Goal: Transaction & Acquisition: Book appointment/travel/reservation

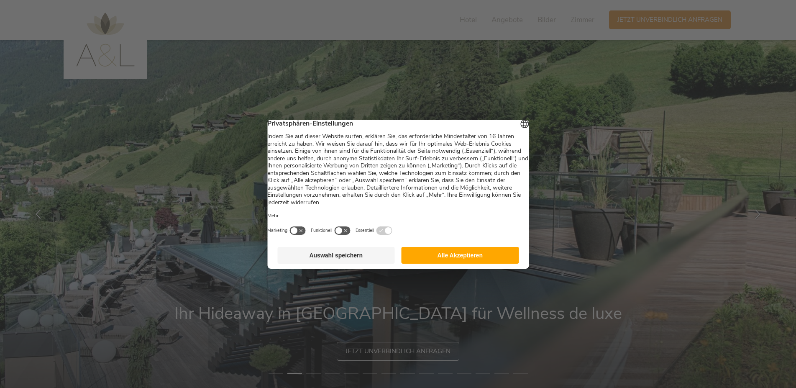
click at [454, 251] on footer "Auswahl speichern Alle Akzeptieren" at bounding box center [398, 255] width 262 height 27
click at [448, 259] on button "Alle Akzeptieren" at bounding box center [461, 255] width 118 height 17
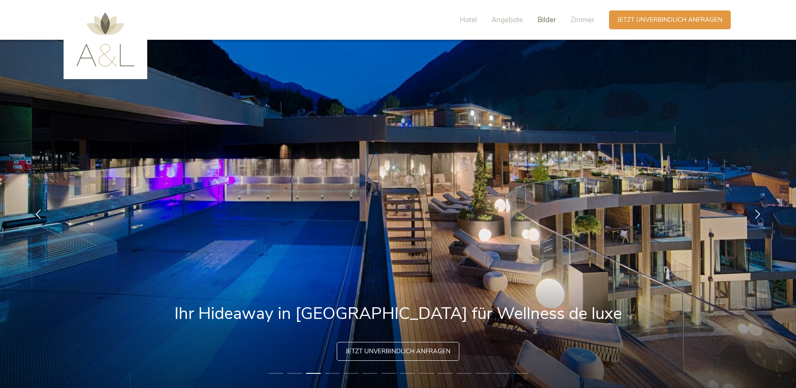
click at [541, 20] on span "Bilder" at bounding box center [547, 20] width 18 height 10
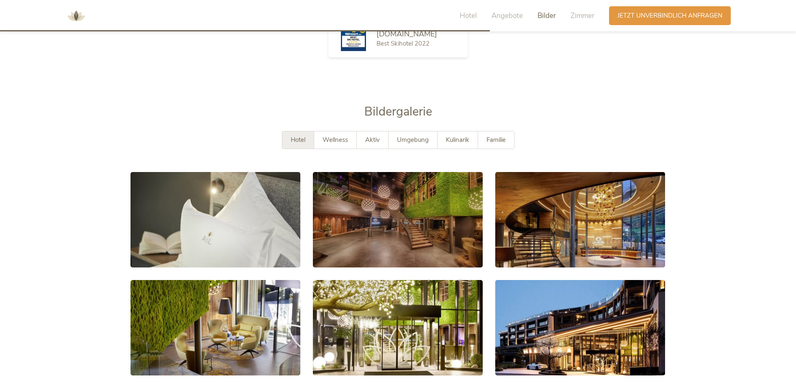
scroll to position [1583, 0]
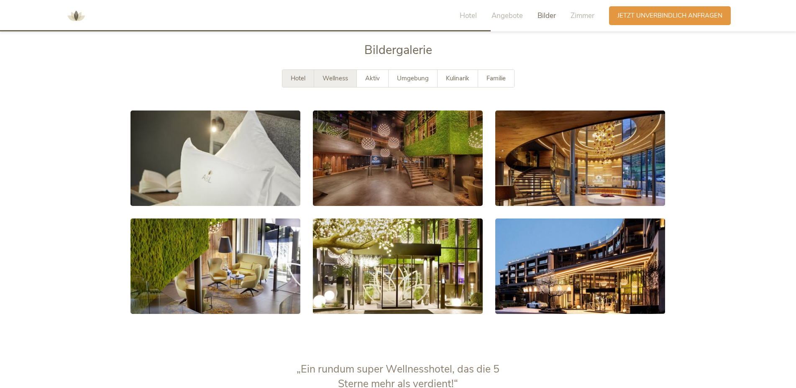
click at [341, 79] on span "Wellness" at bounding box center [336, 78] width 26 height 8
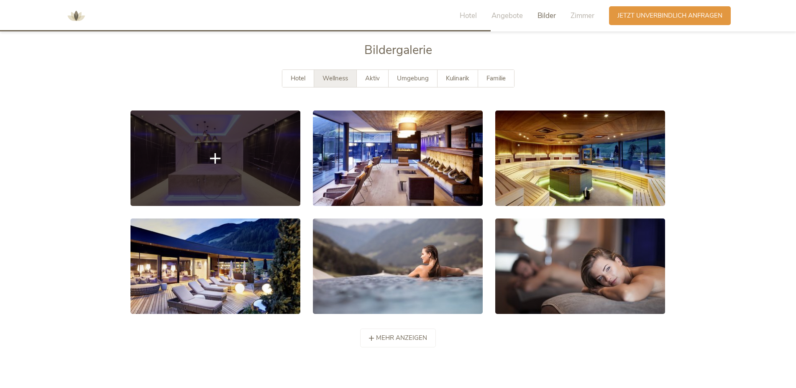
click at [237, 172] on link at bounding box center [216, 157] width 170 height 95
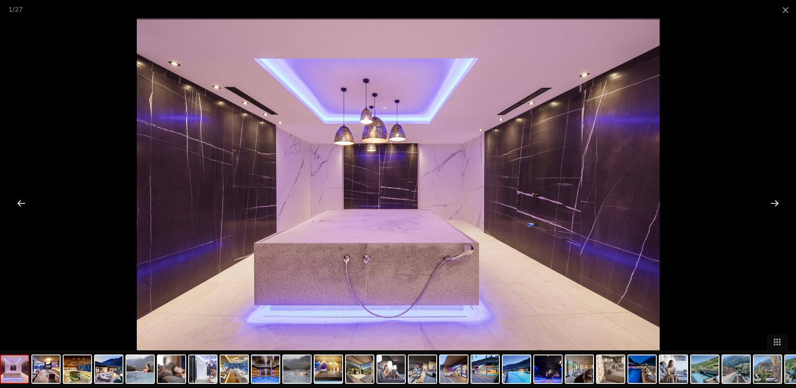
click at [767, 205] on div at bounding box center [775, 203] width 26 height 26
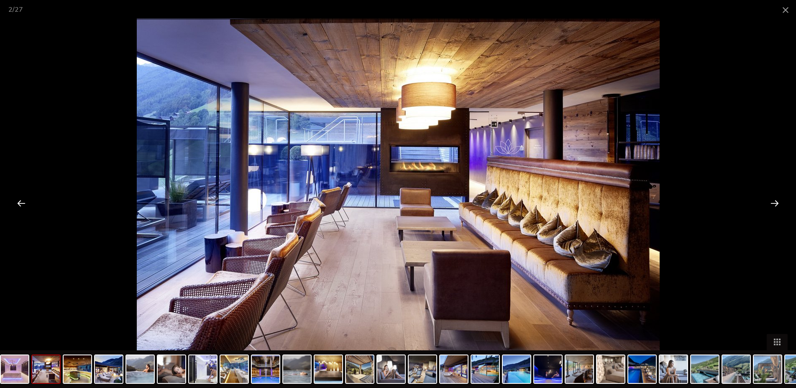
click at [767, 205] on div at bounding box center [775, 203] width 26 height 26
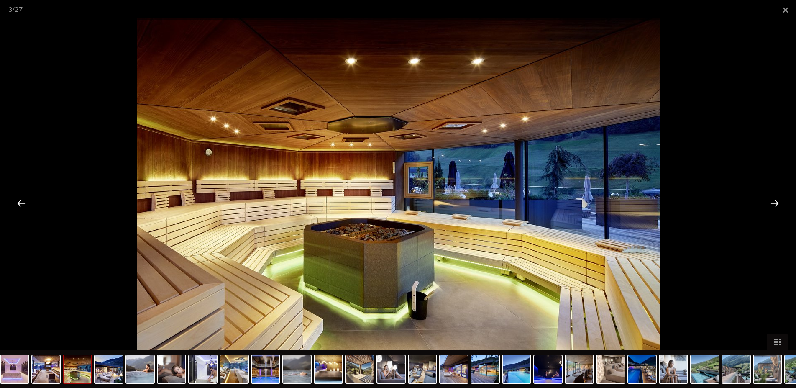
click at [767, 205] on div at bounding box center [775, 203] width 26 height 26
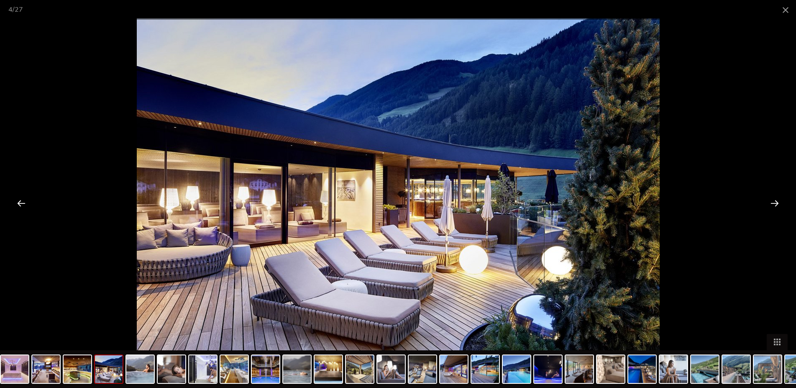
click at [767, 205] on div at bounding box center [775, 203] width 26 height 26
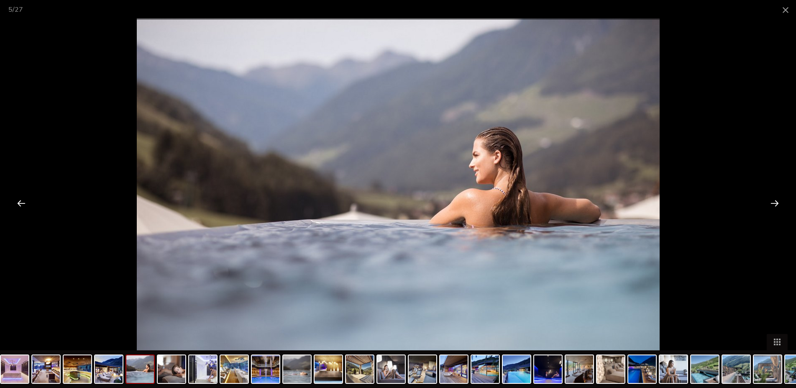
click at [773, 204] on div at bounding box center [775, 203] width 26 height 26
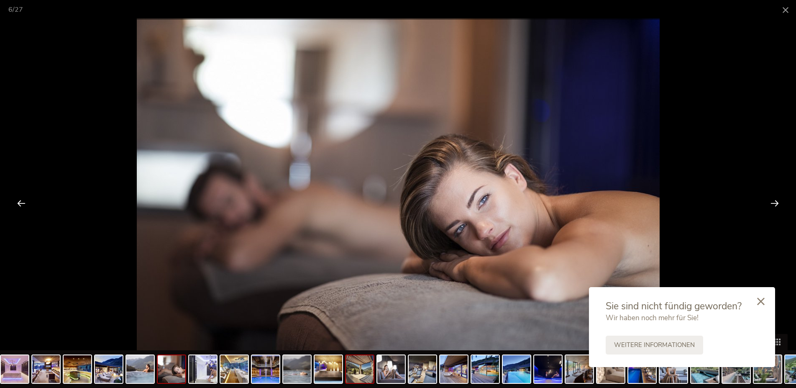
click at [366, 378] on img at bounding box center [360, 369] width 28 height 28
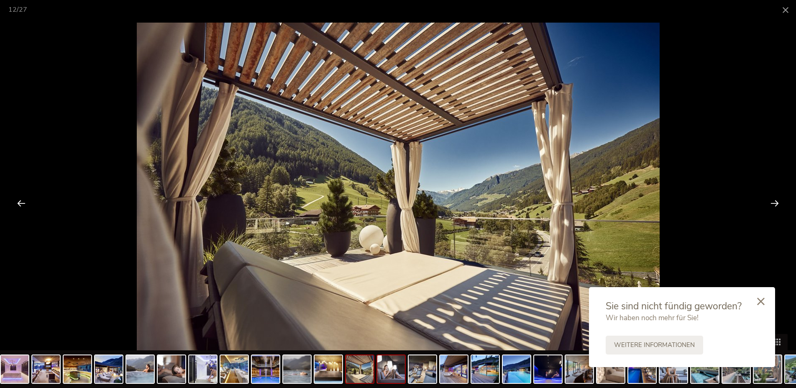
click at [395, 374] on img at bounding box center [391, 369] width 28 height 28
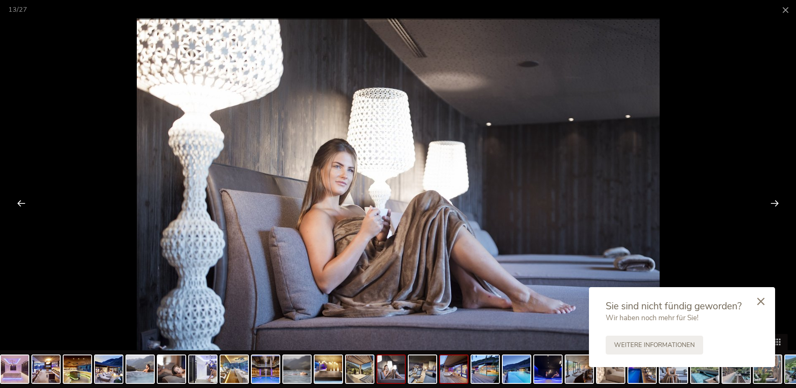
click at [465, 371] on img at bounding box center [454, 369] width 28 height 28
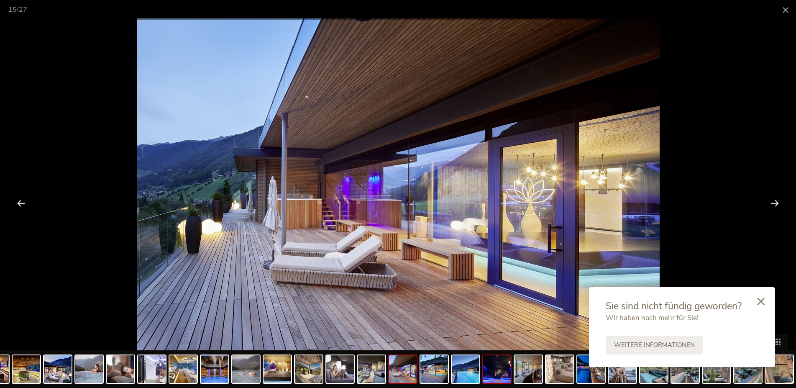
click at [491, 371] on img at bounding box center [497, 369] width 28 height 28
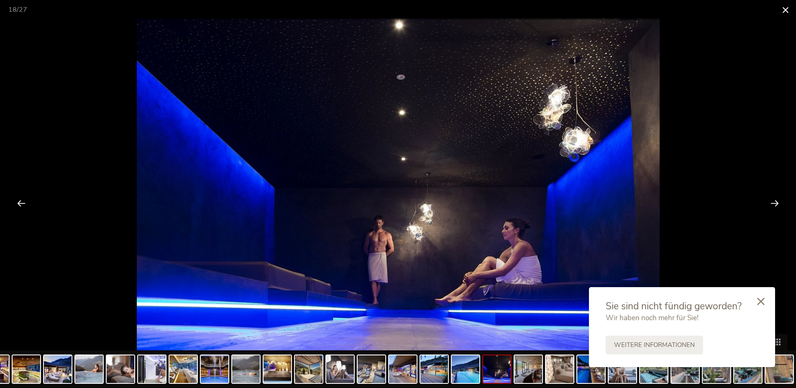
click at [786, 9] on span at bounding box center [785, 10] width 21 height 20
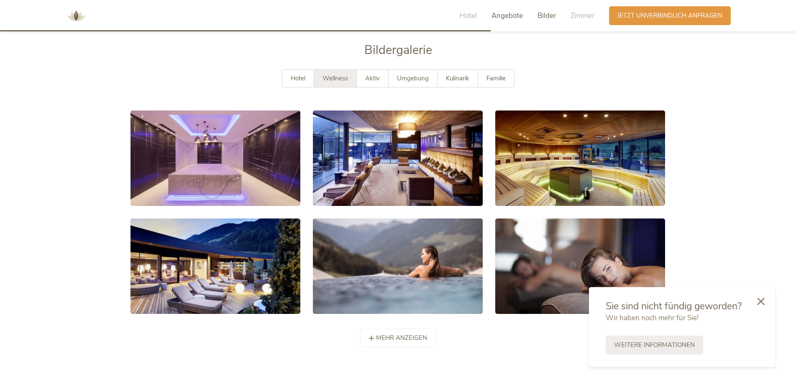
click at [502, 12] on span "Angebote" at bounding box center [507, 16] width 31 height 10
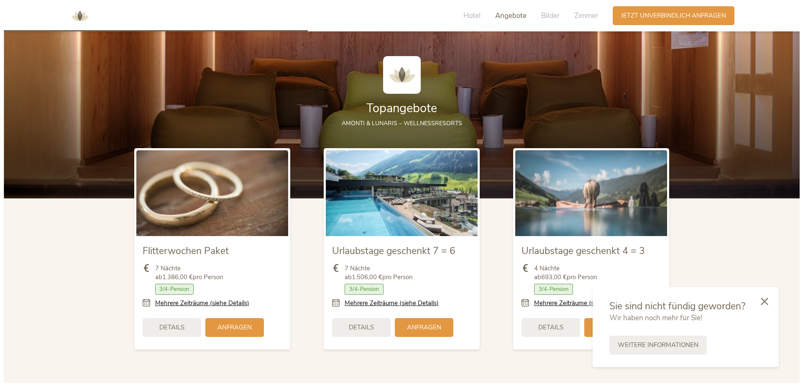
scroll to position [970, 0]
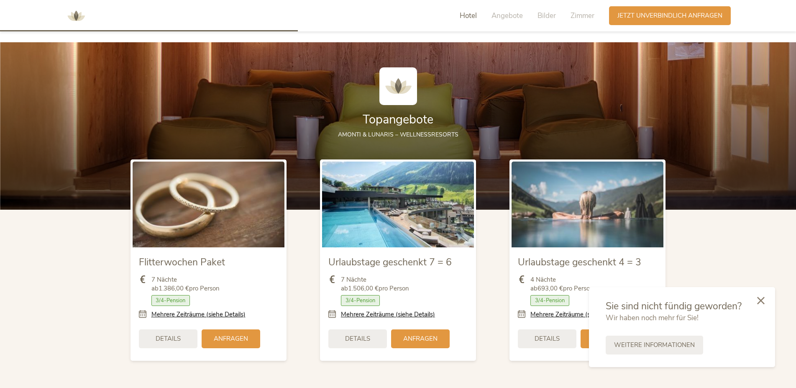
click at [765, 301] on div at bounding box center [761, 301] width 28 height 30
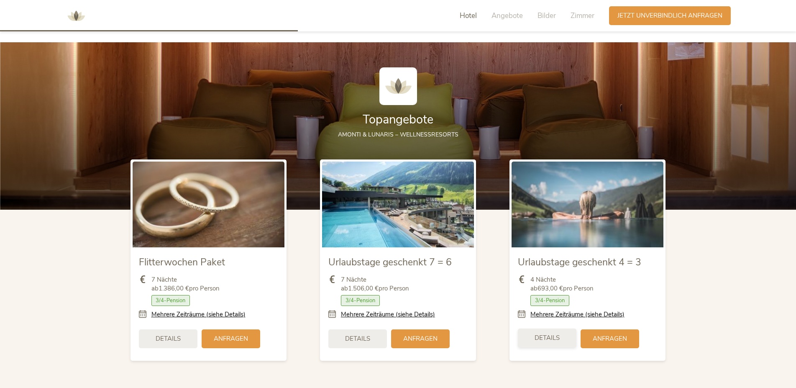
click at [537, 336] on span "Details" at bounding box center [547, 337] width 25 height 9
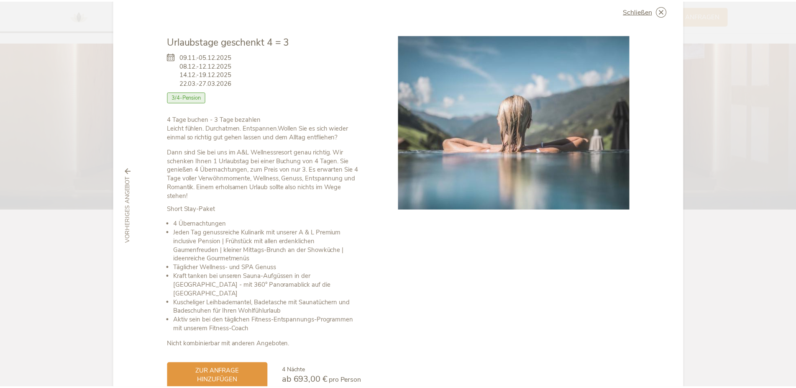
scroll to position [0, 0]
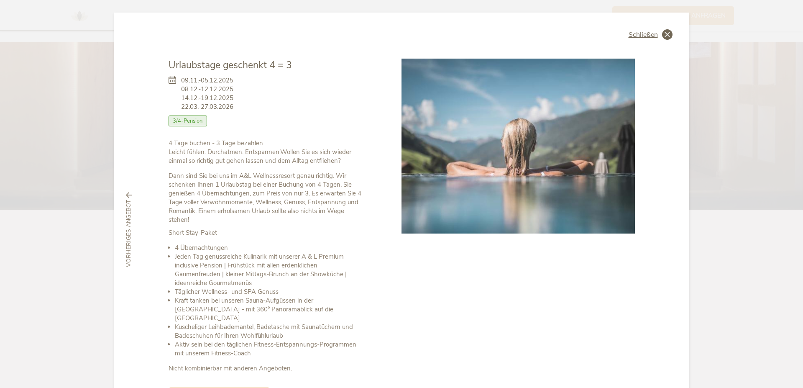
click at [643, 38] on span "Schließen" at bounding box center [643, 34] width 29 height 7
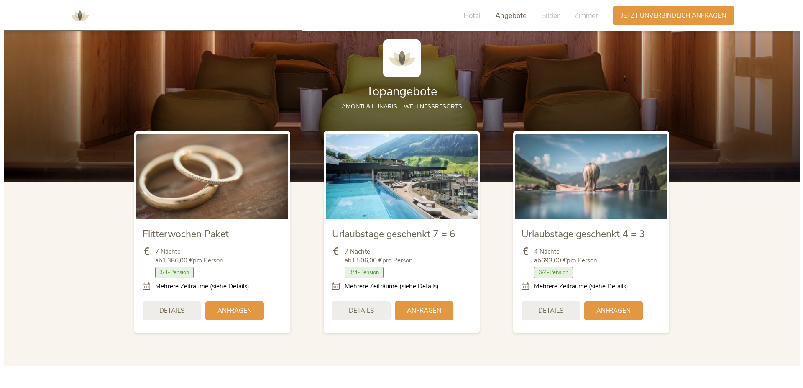
scroll to position [1013, 0]
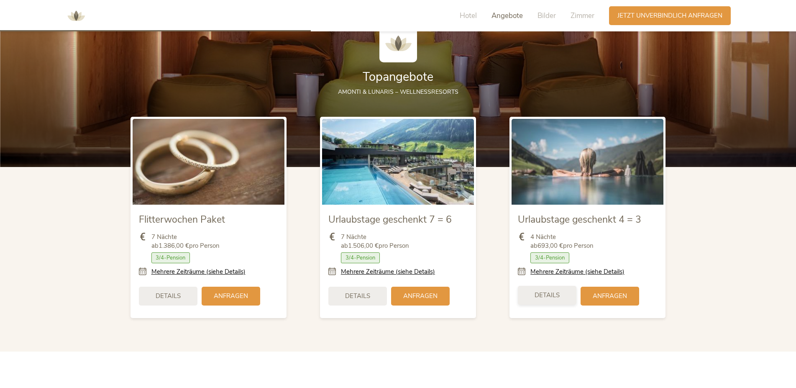
click at [535, 294] on div "Details" at bounding box center [547, 295] width 59 height 19
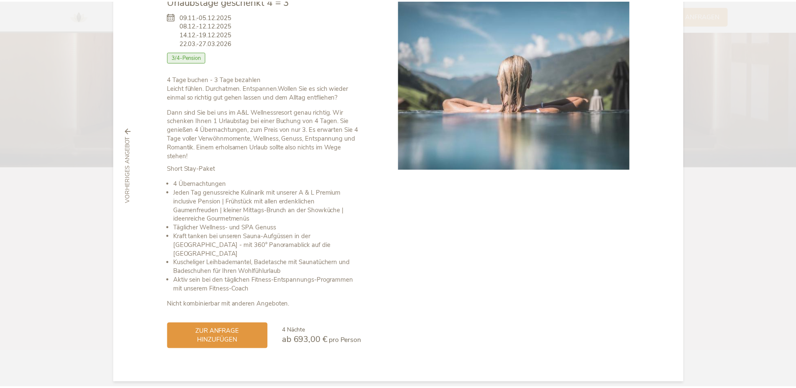
scroll to position [0, 0]
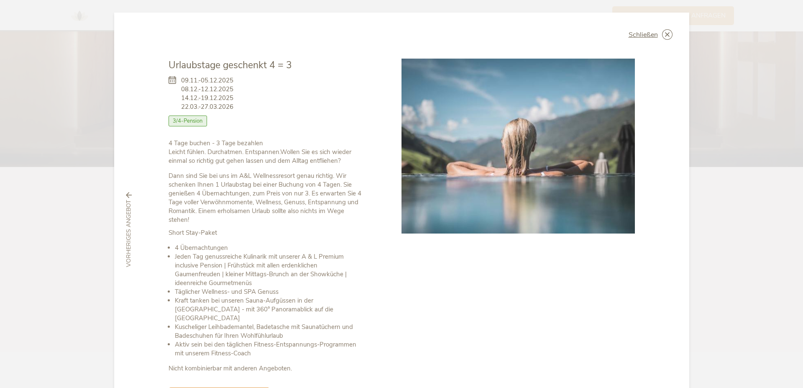
click at [169, 80] on icon at bounding box center [175, 93] width 13 height 35
click at [187, 123] on span "3/4-Pension" at bounding box center [188, 120] width 39 height 11
click at [641, 33] on span "Schließen" at bounding box center [643, 34] width 29 height 7
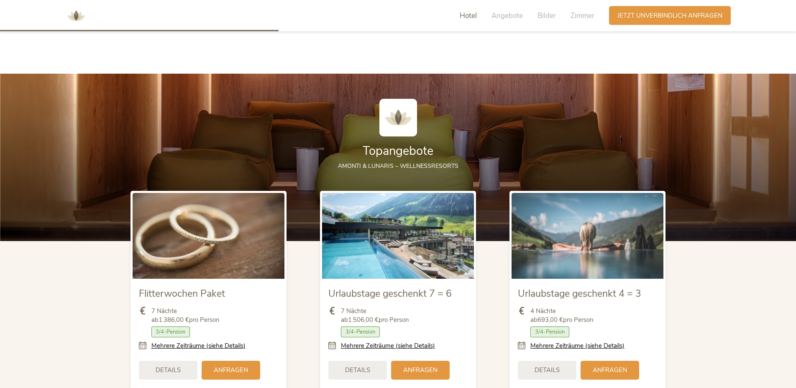
scroll to position [842, 0]
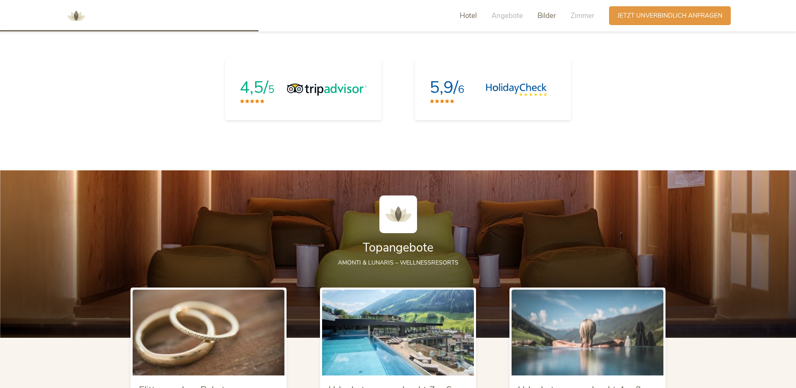
click at [553, 15] on span "Bilder" at bounding box center [547, 16] width 18 height 10
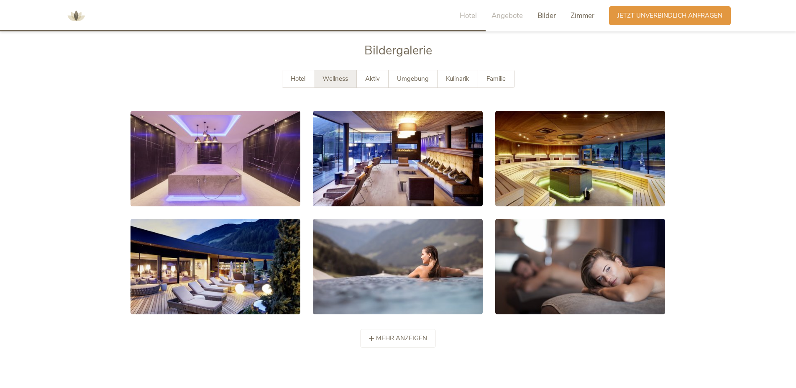
click at [576, 11] on span "Zimmer" at bounding box center [583, 16] width 24 height 10
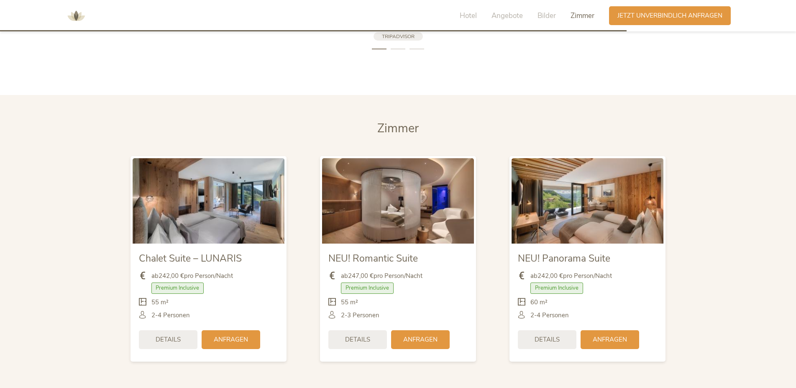
scroll to position [2069, 0]
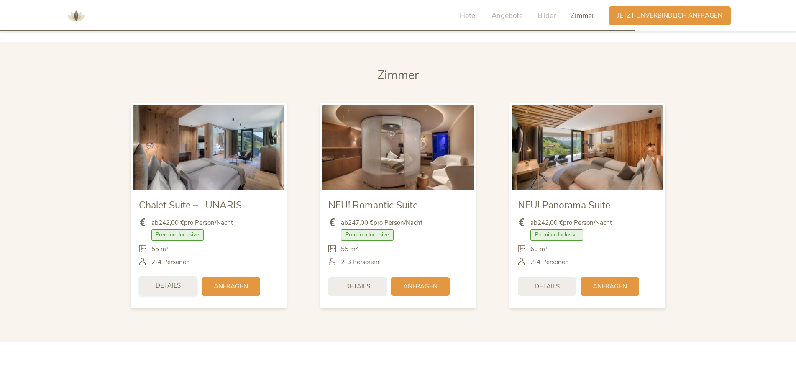
click at [177, 284] on span "Details" at bounding box center [168, 285] width 25 height 9
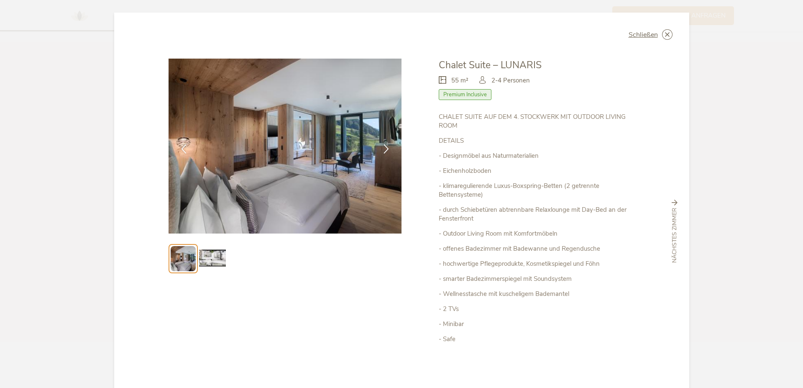
click at [208, 258] on img at bounding box center [212, 258] width 27 height 27
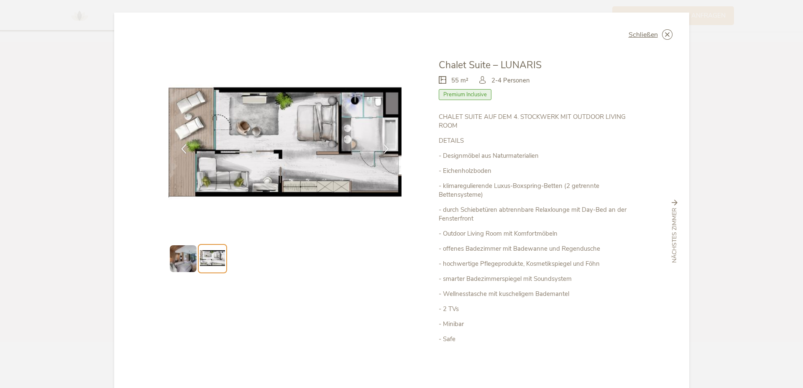
click at [0, 0] on icon at bounding box center [0, 0] width 0 height 0
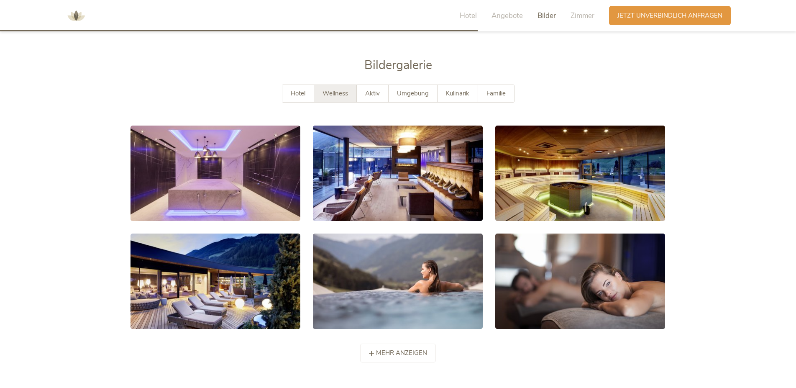
scroll to position [1557, 0]
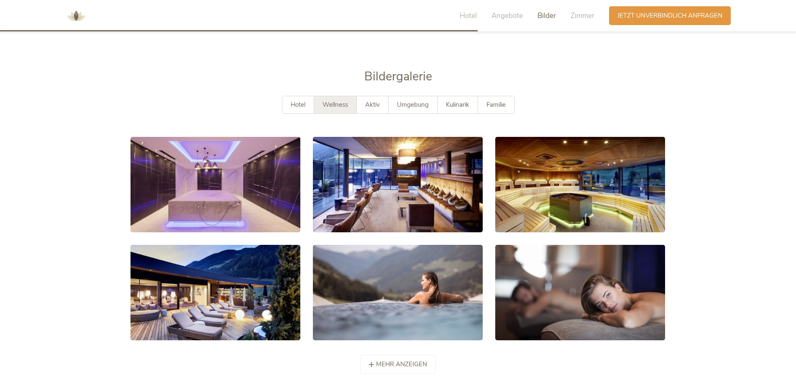
click at [353, 107] on div "Wellness" at bounding box center [335, 104] width 43 height 17
click at [364, 105] on div "Aktiv" at bounding box center [373, 104] width 32 height 17
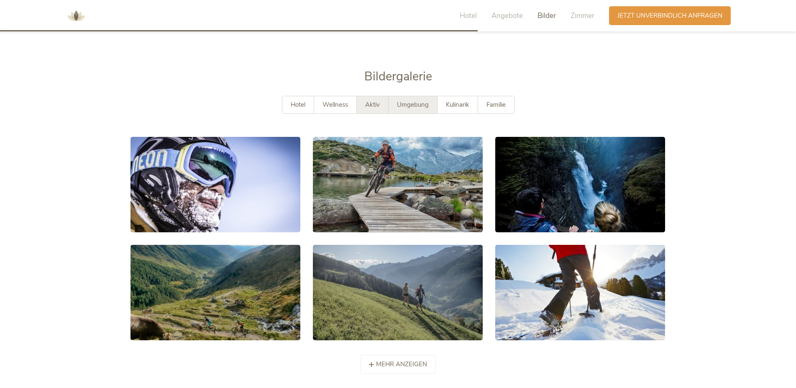
click at [413, 101] on span "Umgebung" at bounding box center [413, 104] width 32 height 8
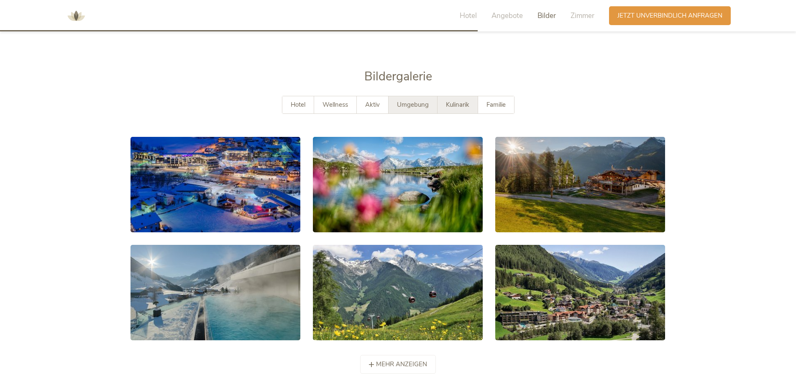
click at [469, 103] on span "Kulinarik" at bounding box center [457, 104] width 23 height 8
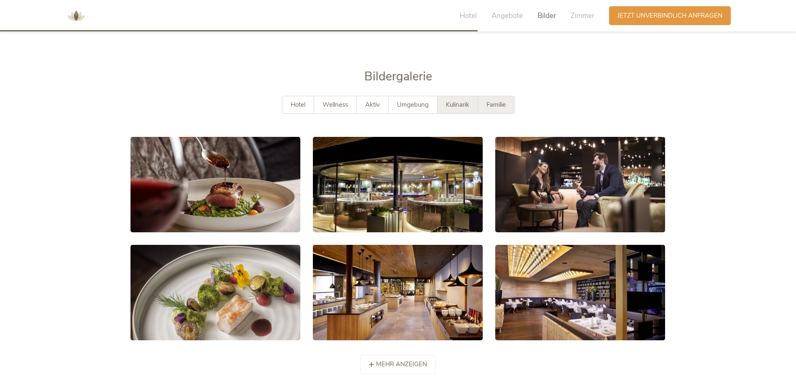
click at [490, 101] on span "Familie" at bounding box center [496, 104] width 19 height 8
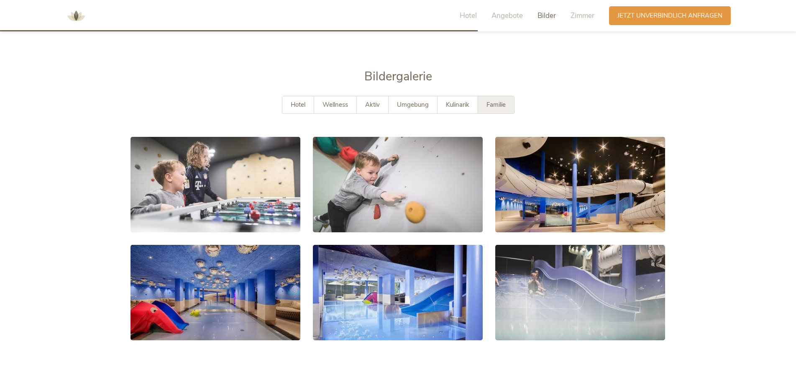
click at [488, 13] on div "Hotel Angebote Bilder Zimmer" at bounding box center [529, 15] width 160 height 19
click at [477, 16] on div "Hotel Angebote Bilder Zimmer" at bounding box center [529, 15] width 160 height 19
click at [575, 14] on span "Zimmer" at bounding box center [583, 16] width 24 height 10
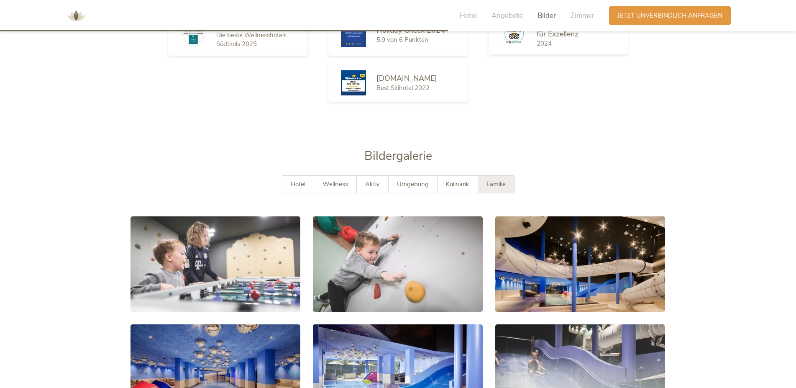
scroll to position [1444, 0]
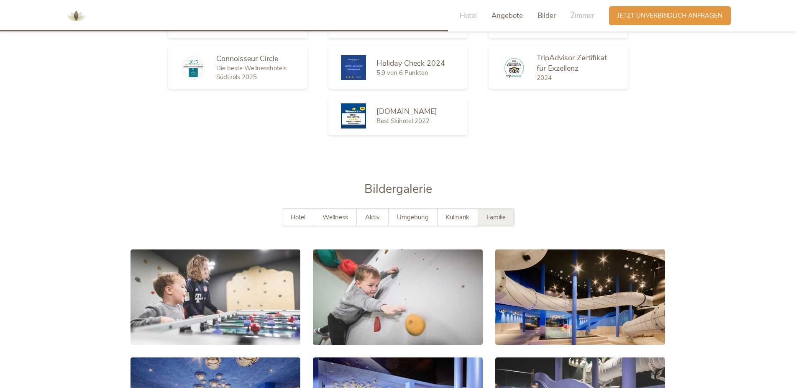
click at [498, 18] on span "Angebote" at bounding box center [507, 16] width 31 height 10
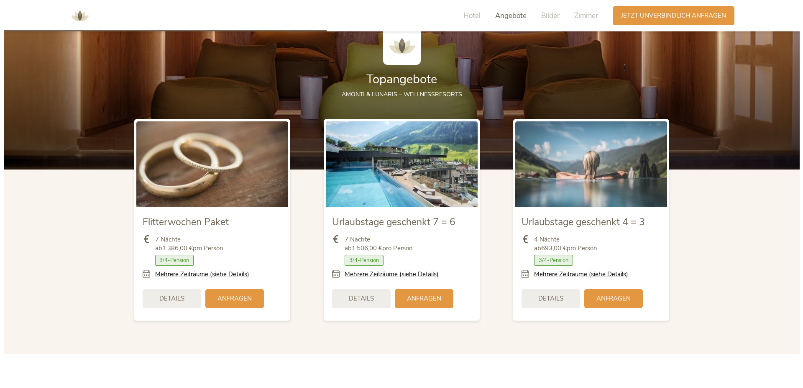
scroll to position [970, 0]
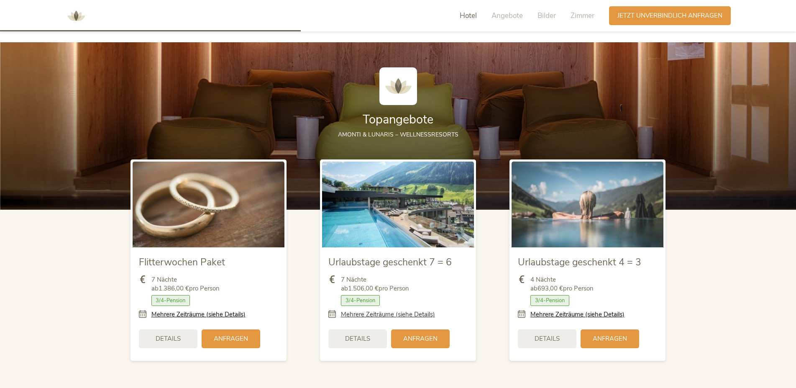
click at [371, 316] on link "Mehrere Zeiträume (siehe Details)" at bounding box center [388, 314] width 94 height 9
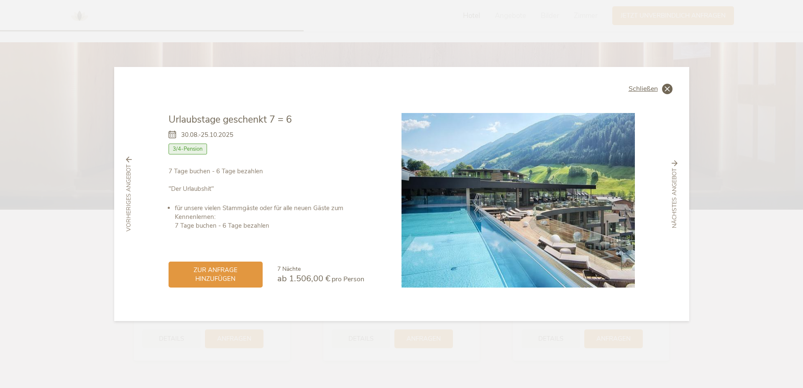
click at [643, 86] on span "Schließen" at bounding box center [643, 88] width 29 height 7
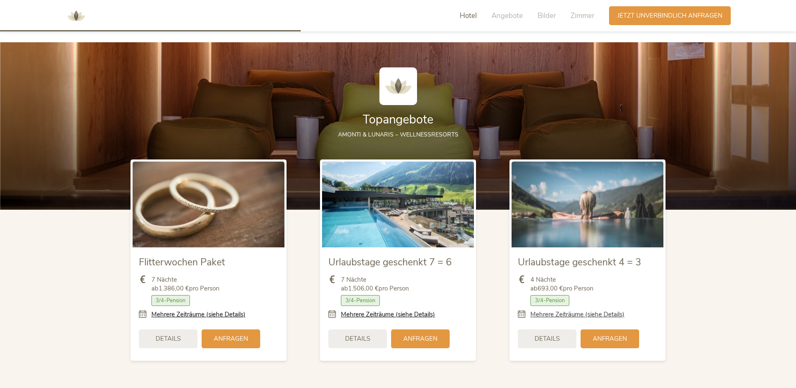
click at [557, 315] on link "Mehrere Zeiträume (siehe Details)" at bounding box center [578, 314] width 94 height 9
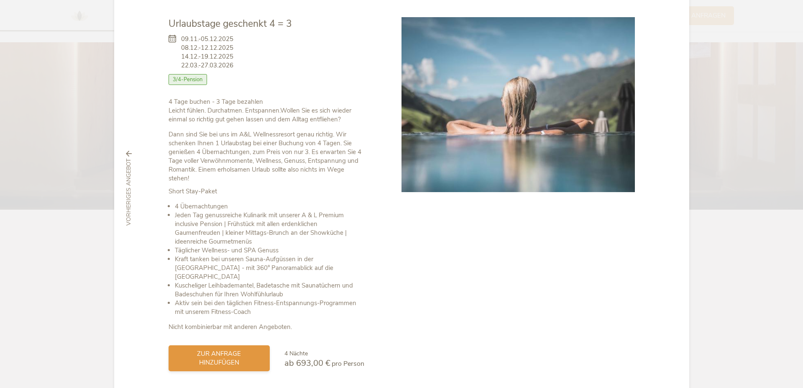
scroll to position [64, 0]
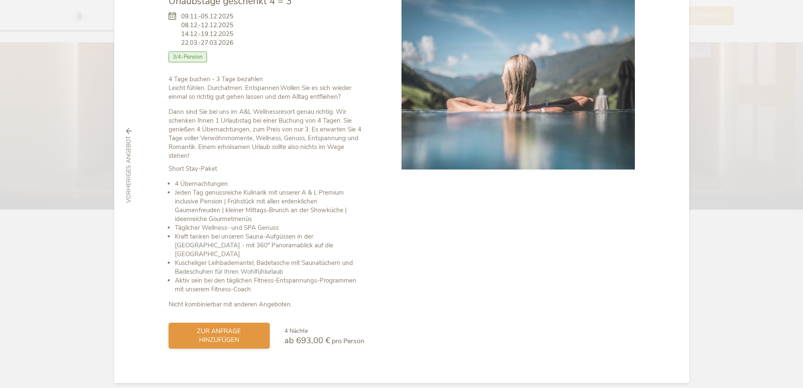
click at [202, 327] on span "zur Anfrage hinzufügen" at bounding box center [219, 336] width 85 height 18
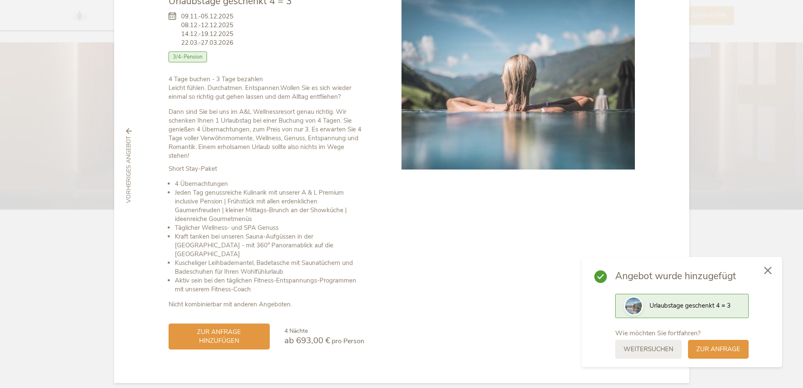
click at [773, 271] on div at bounding box center [768, 271] width 28 height 30
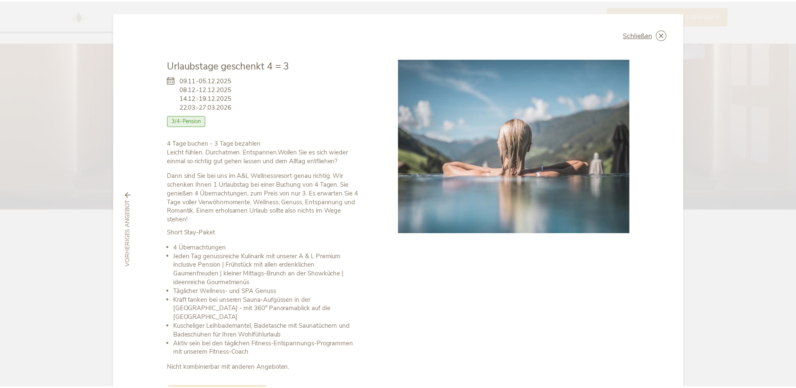
scroll to position [0, 0]
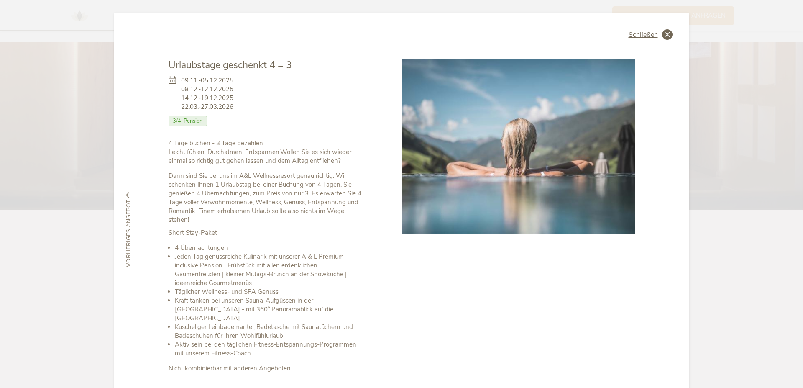
click at [646, 36] on span "Schließen" at bounding box center [643, 34] width 29 height 7
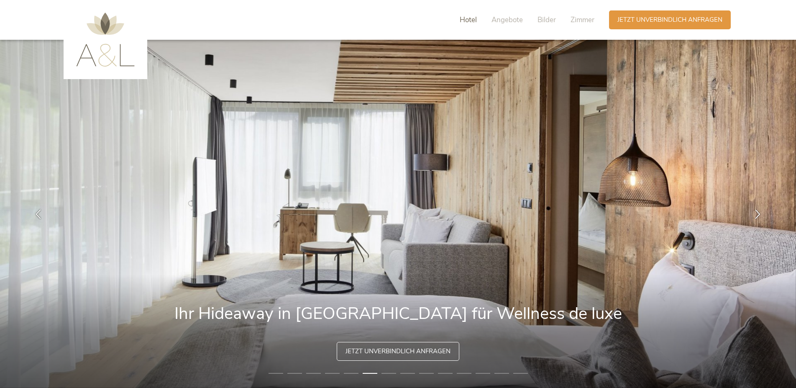
click at [469, 24] on span "Hotel" at bounding box center [468, 20] width 17 height 10
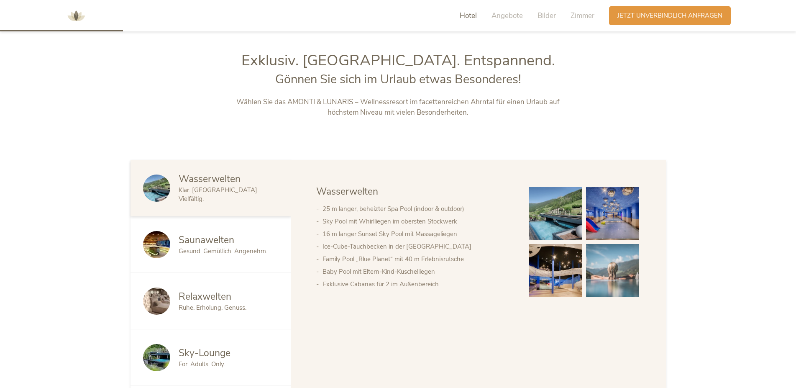
scroll to position [417, 0]
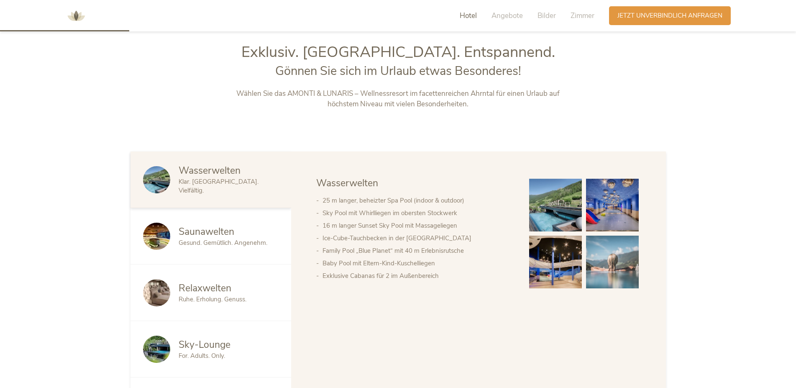
click at [177, 354] on div at bounding box center [161, 349] width 36 height 27
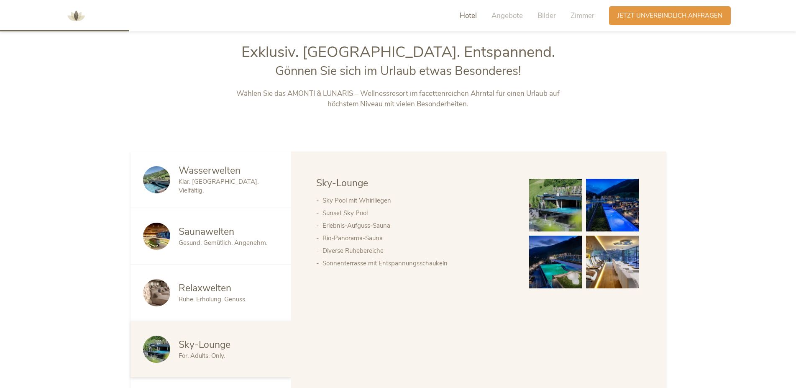
click at [628, 253] on img at bounding box center [612, 262] width 53 height 53
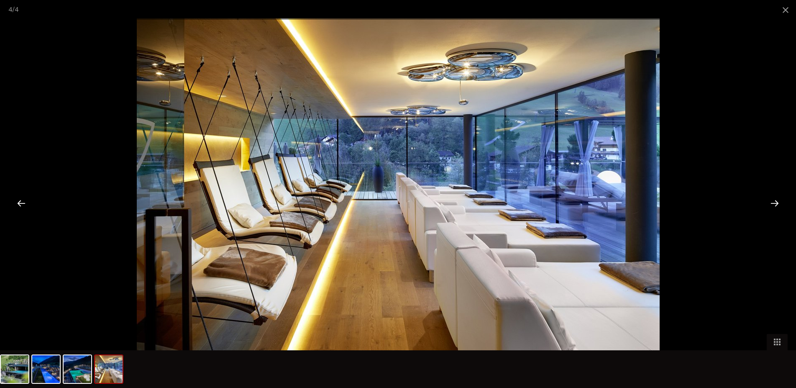
click at [772, 208] on div at bounding box center [775, 203] width 26 height 26
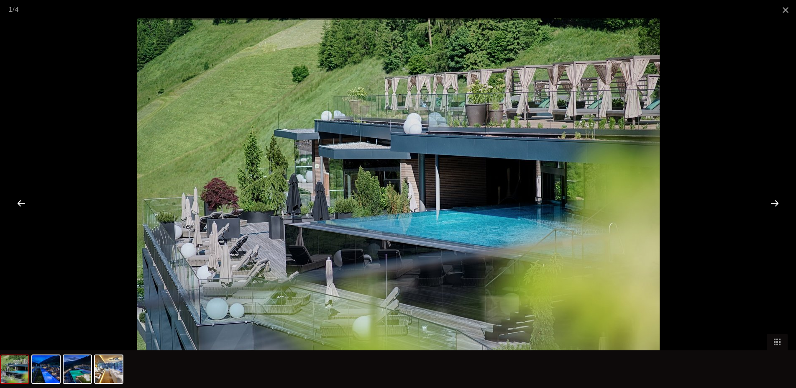
click at [771, 207] on div at bounding box center [775, 203] width 26 height 26
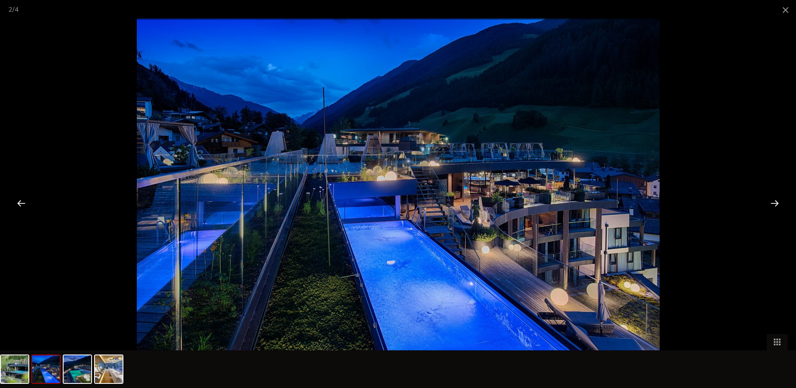
click at [770, 207] on div at bounding box center [775, 203] width 26 height 26
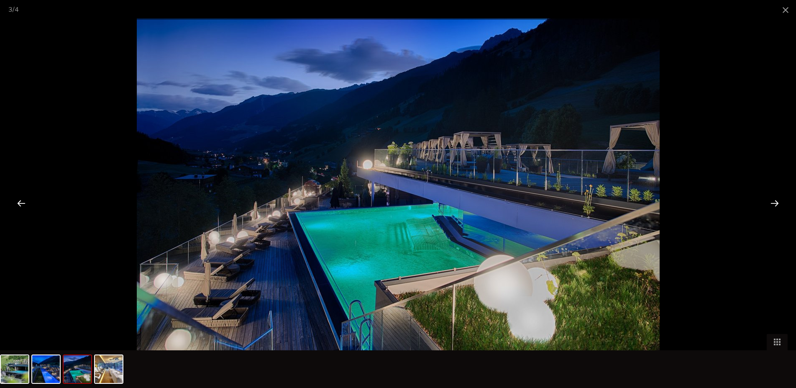
scroll to position [118, 0]
